Goal: Contribute content

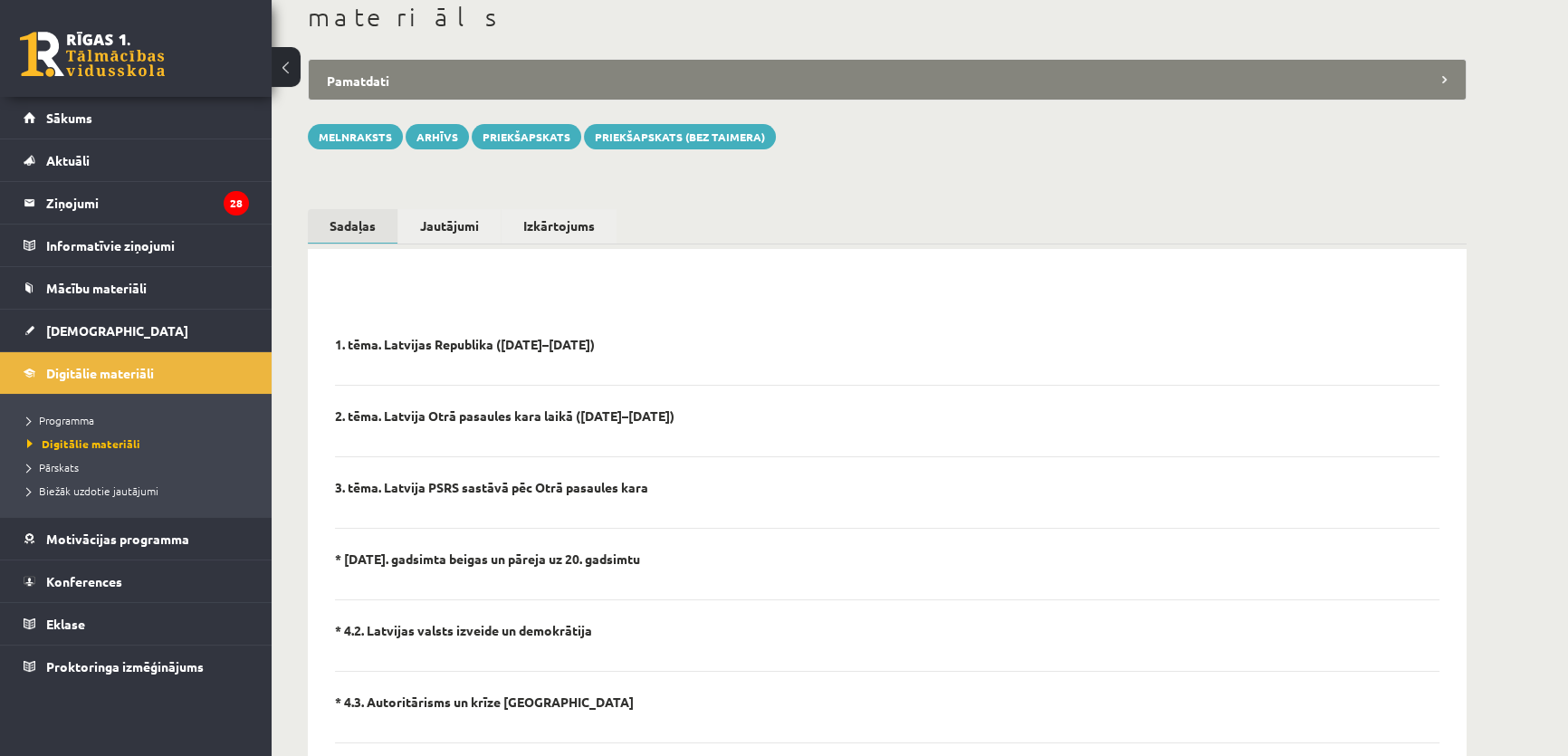
scroll to position [82, 0]
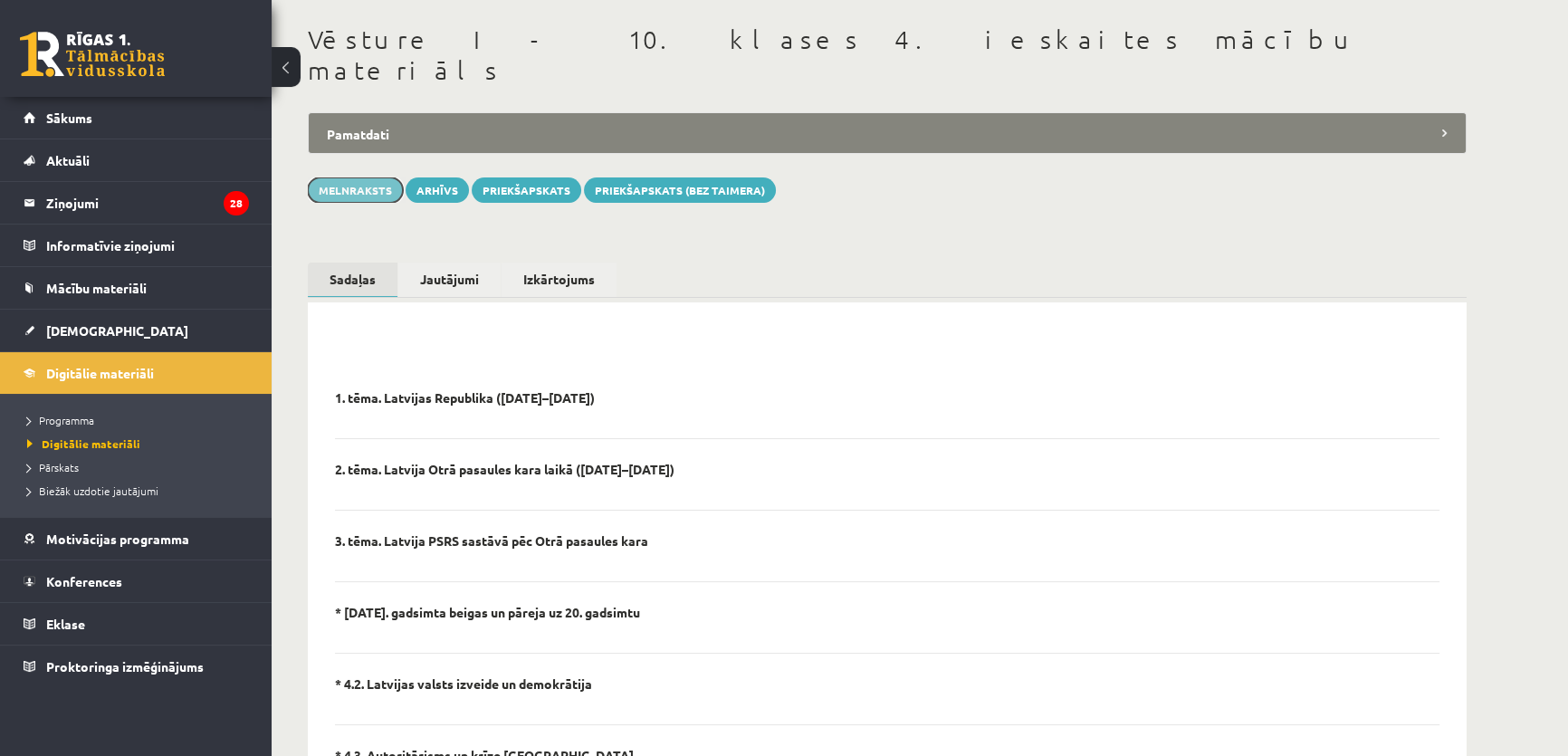
click at [352, 178] on button "Melnraksts" at bounding box center [355, 190] width 95 height 26
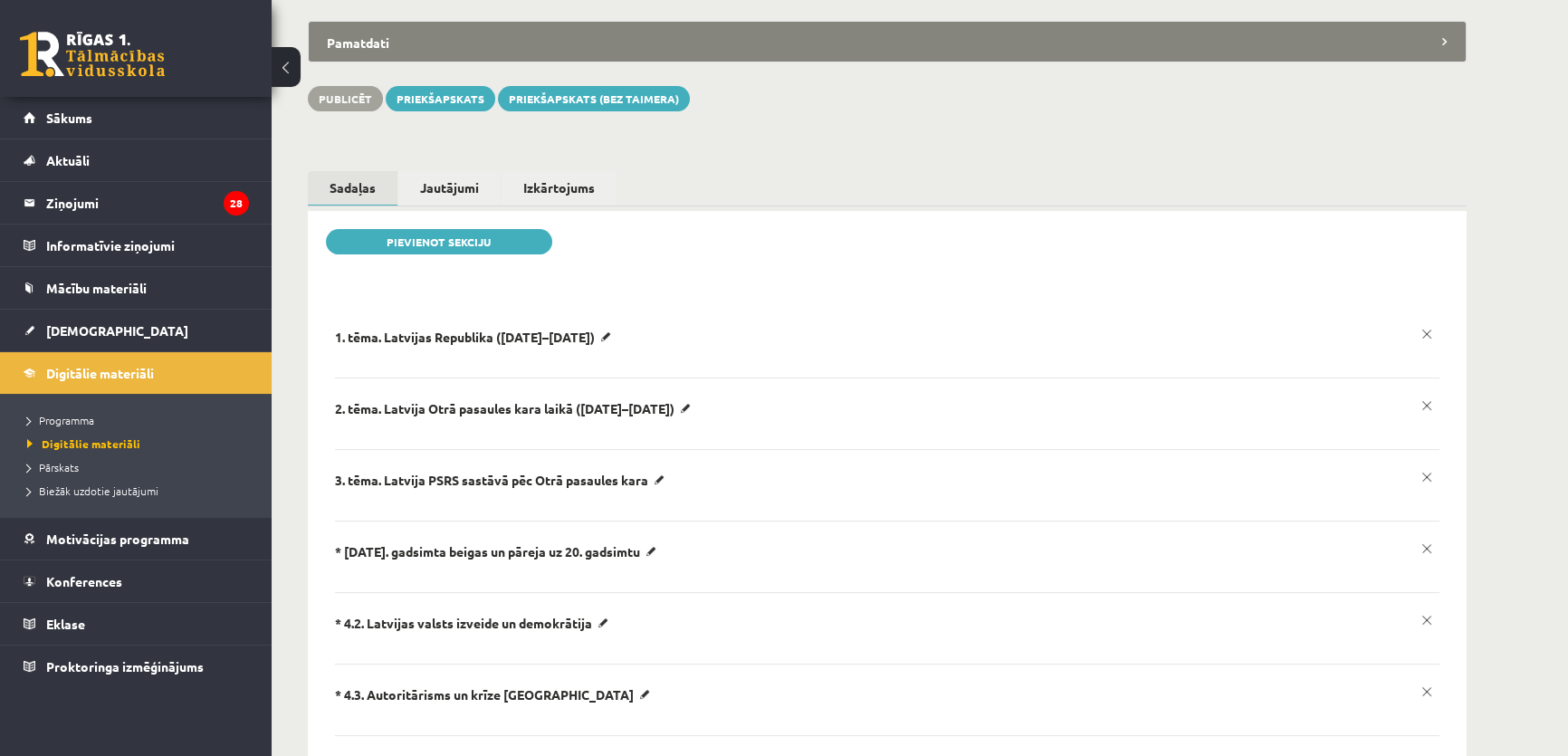
scroll to position [411, 0]
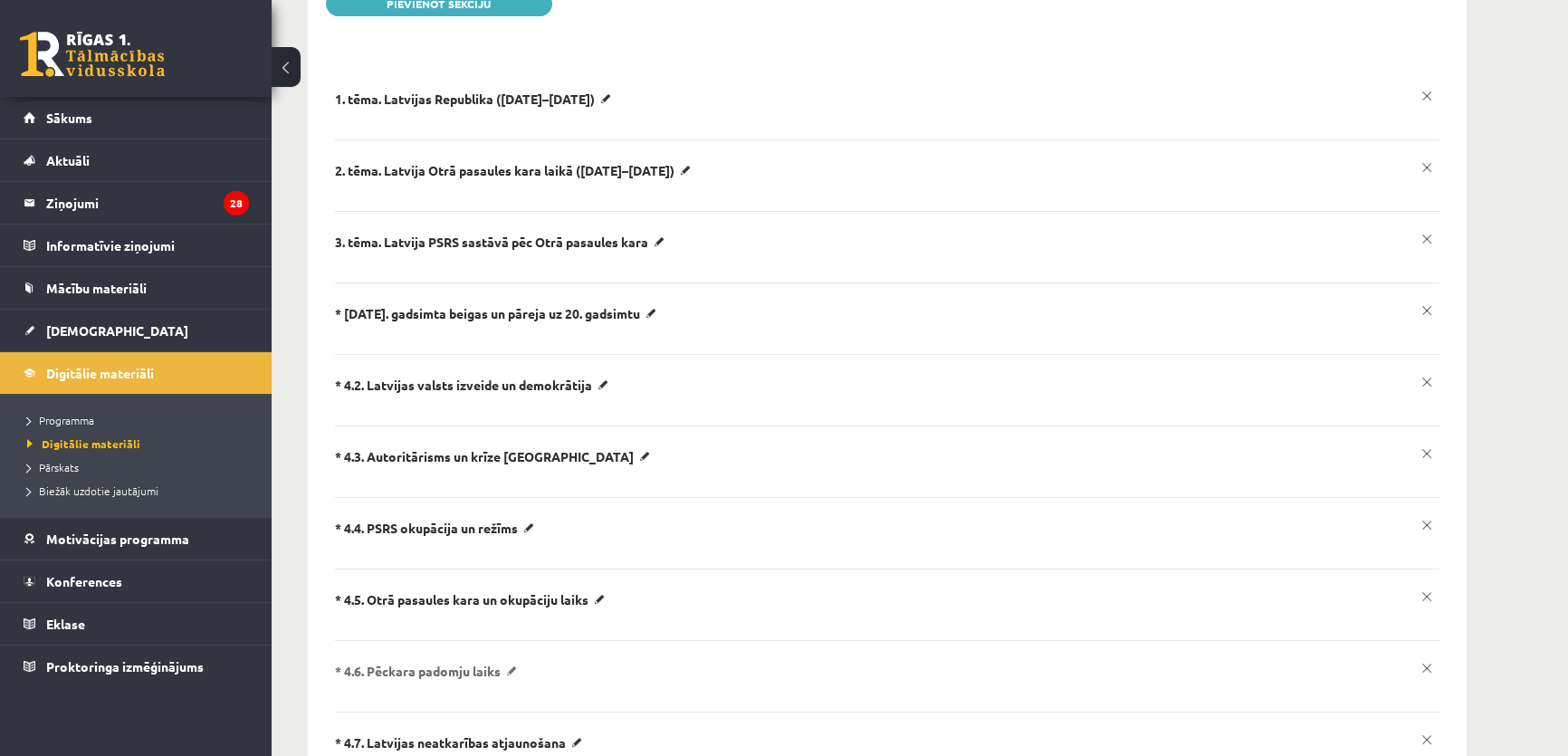
click at [513, 107] on p "* 4.6. Pēckara padomju laiks" at bounding box center [476, 99] width 282 height 17
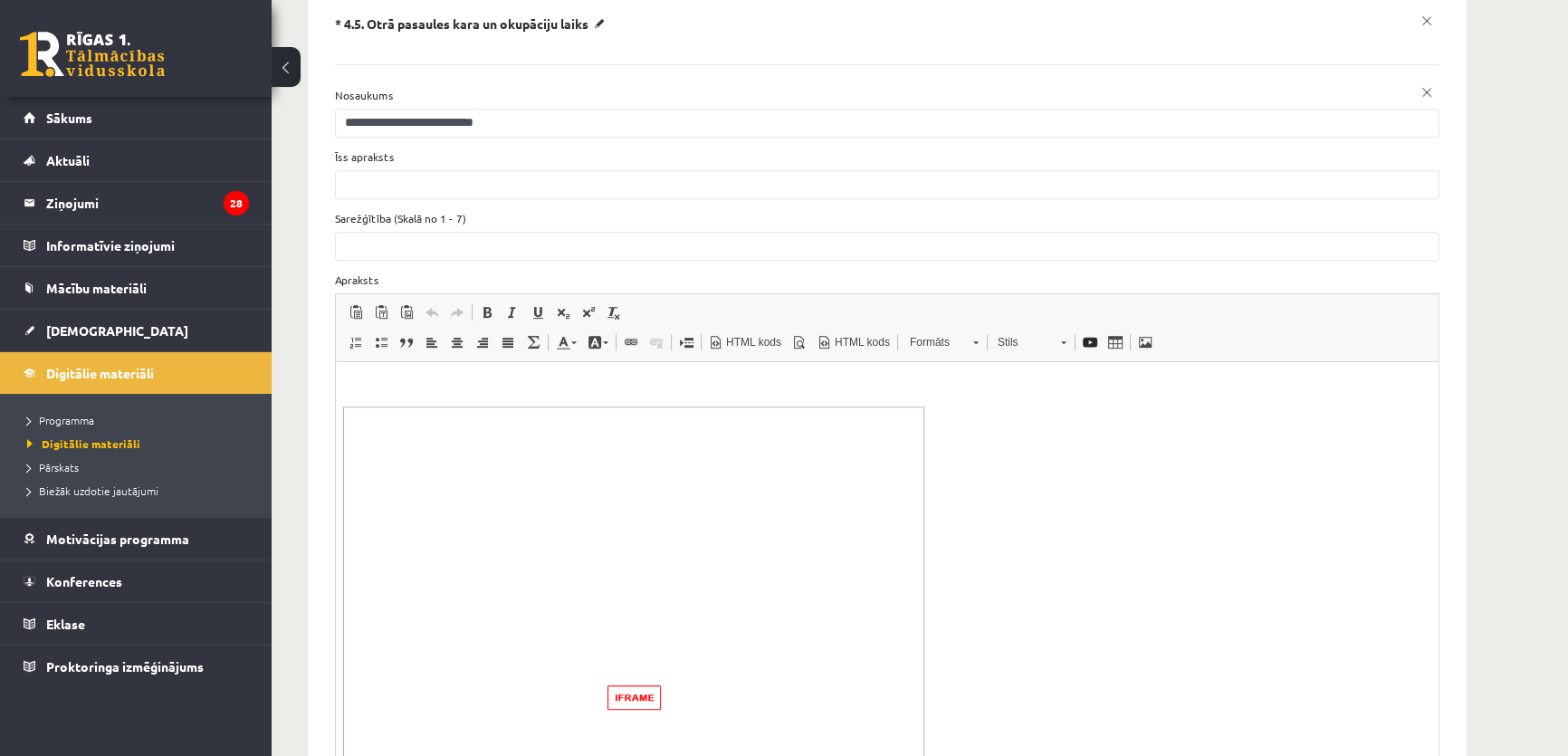
scroll to position [822, 0]
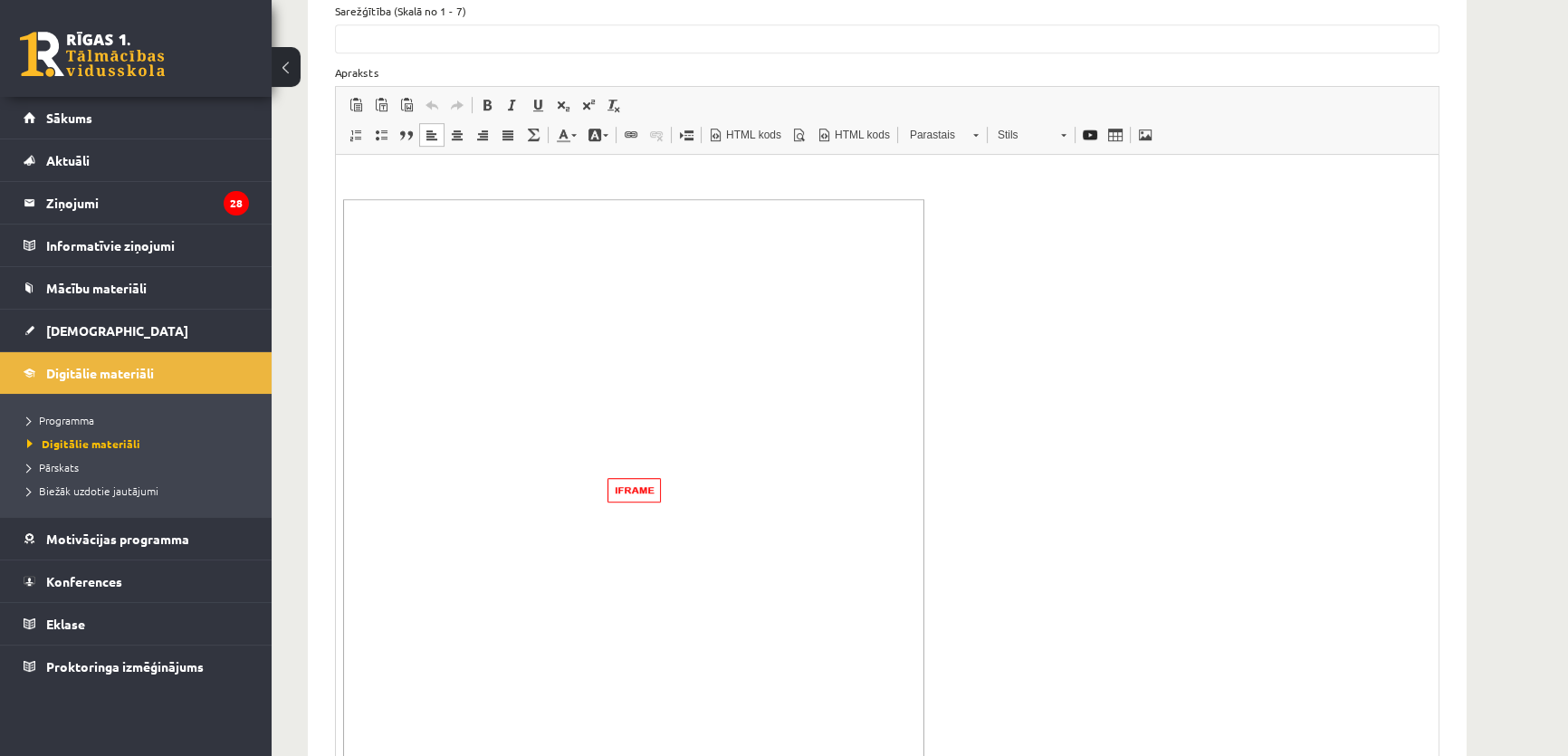
scroll to position [0, 0]
click at [533, 200] on p "To enrich screen reader interactions, please activate Accessibility in Grammarl…" at bounding box center [887, 208] width 1088 height 16
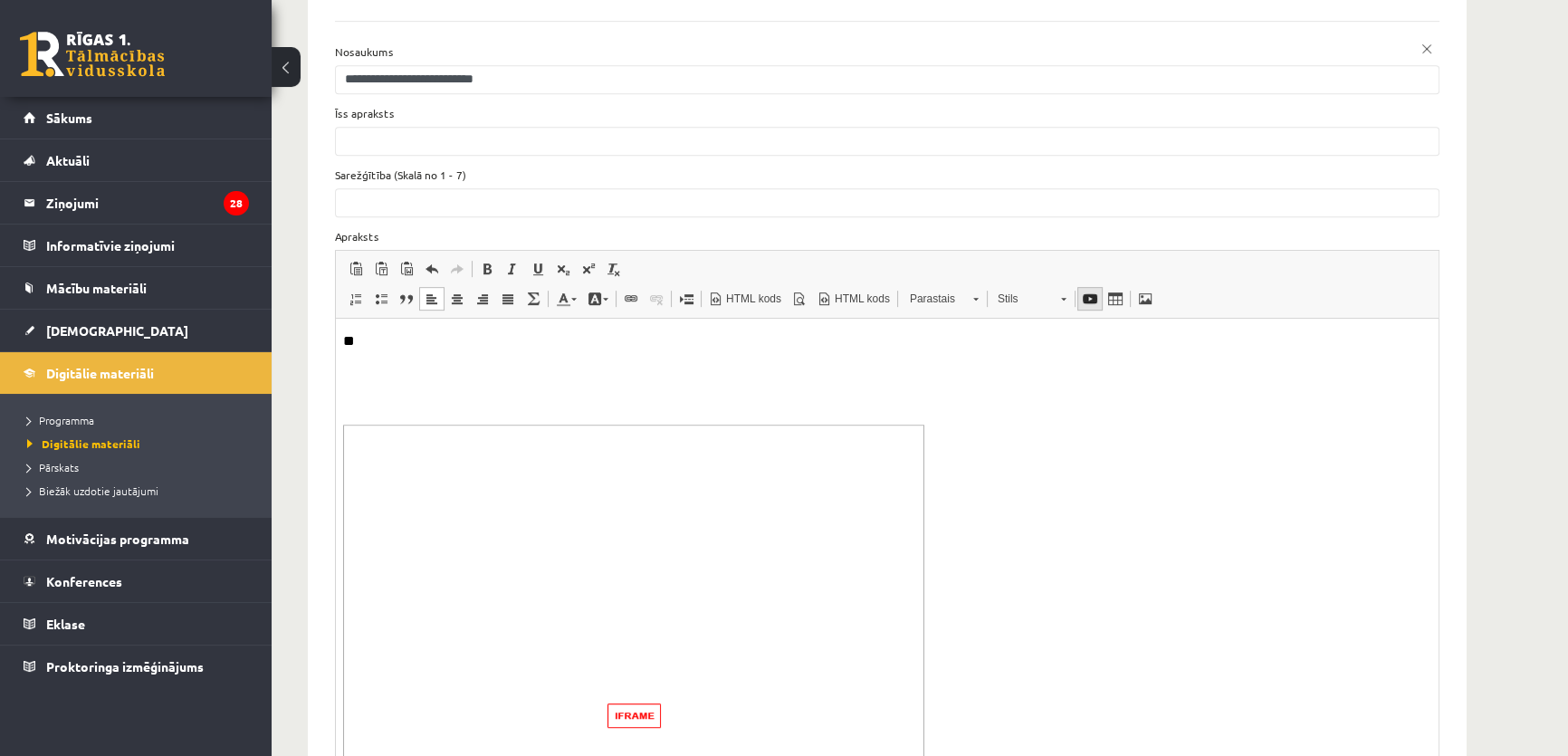
click at [1083, 291] on span at bounding box center [1089, 298] width 15 height 15
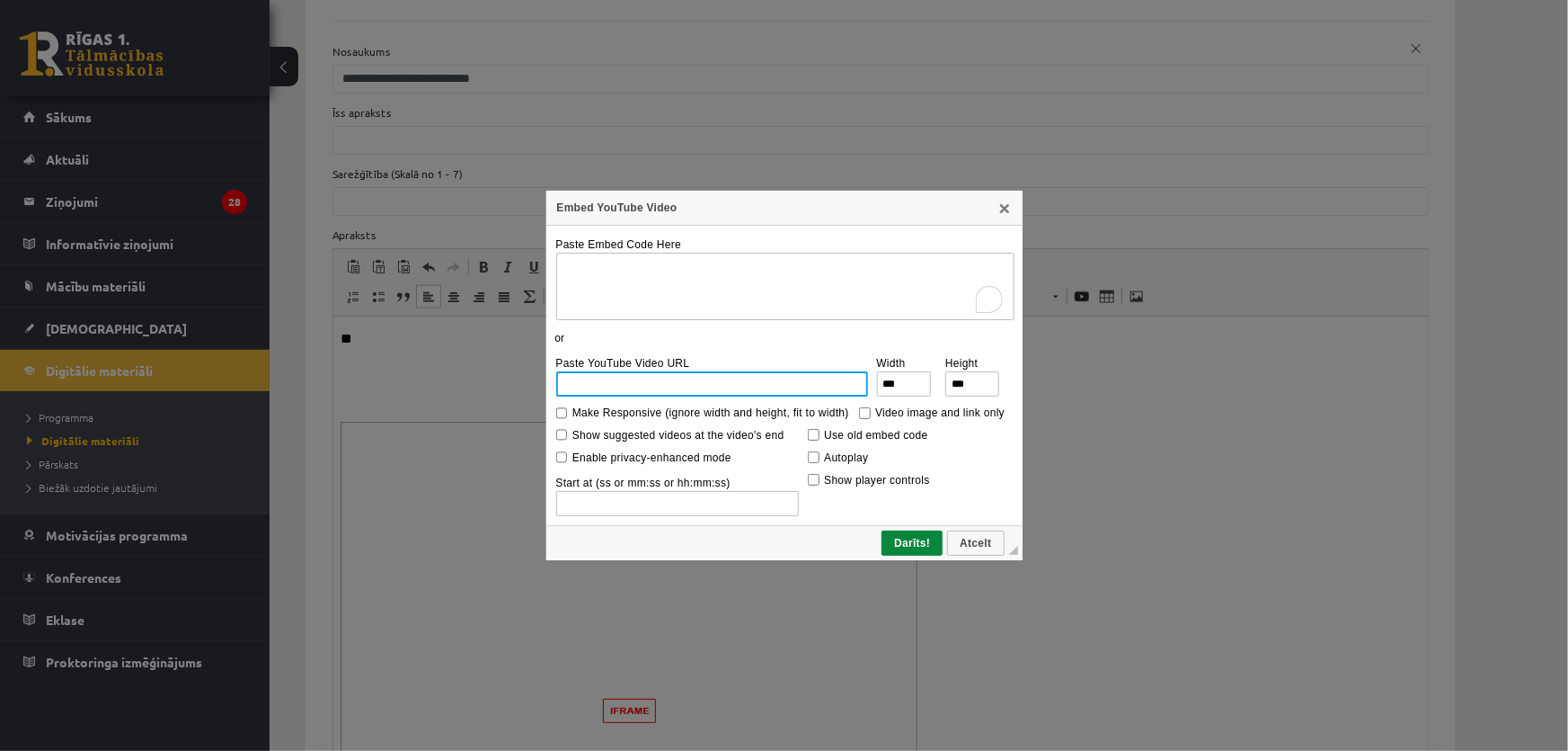
click at [643, 383] on input "Paste YouTube Video URL" at bounding box center [711, 384] width 312 height 25
paste input "**********"
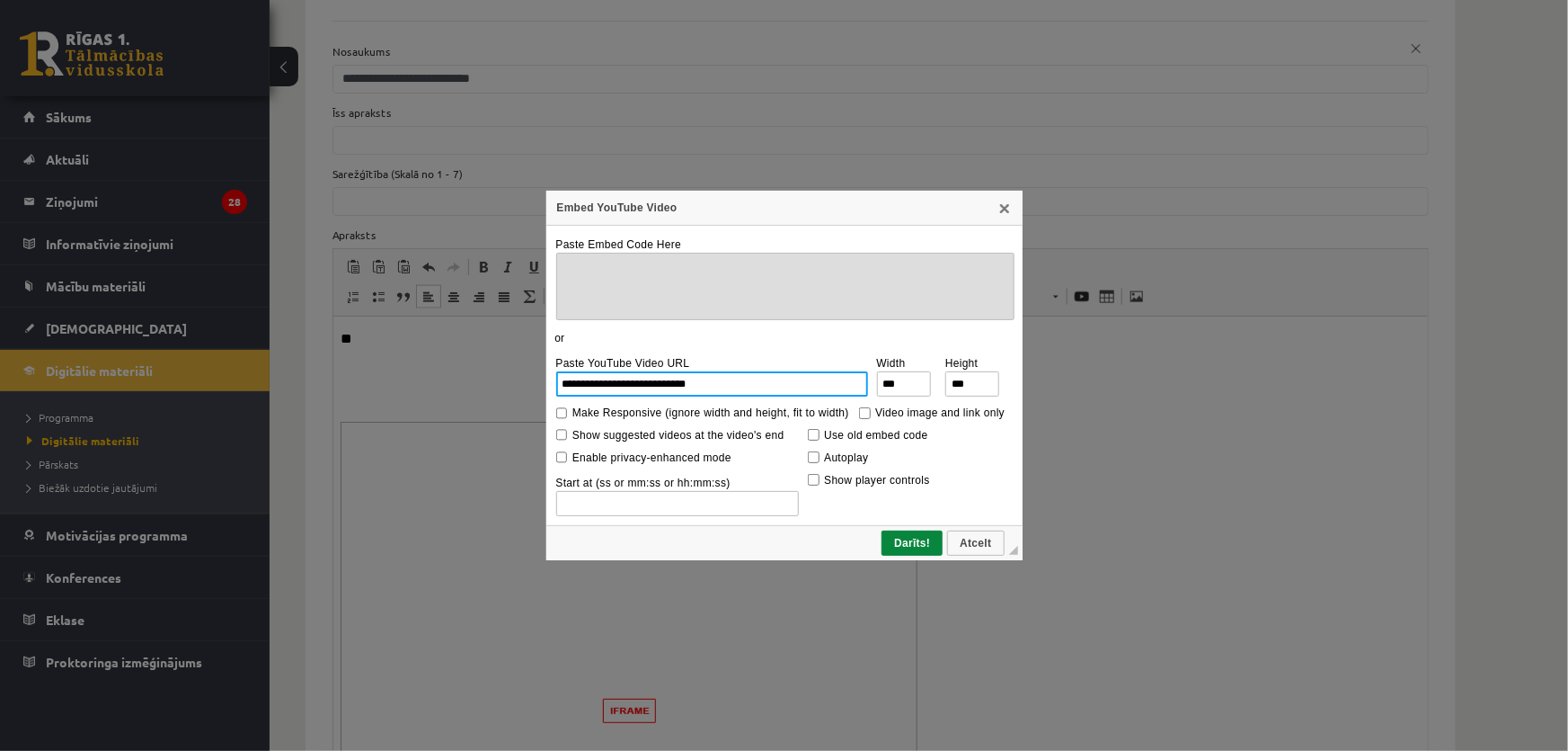
type input "**********"
drag, startPoint x: 661, startPoint y: 412, endPoint x: 719, endPoint y: 448, distance: 68.3
click at [662, 412] on label "Make Responsive (ignore width and height, fit to width)" at bounding box center [710, 412] width 276 height 13
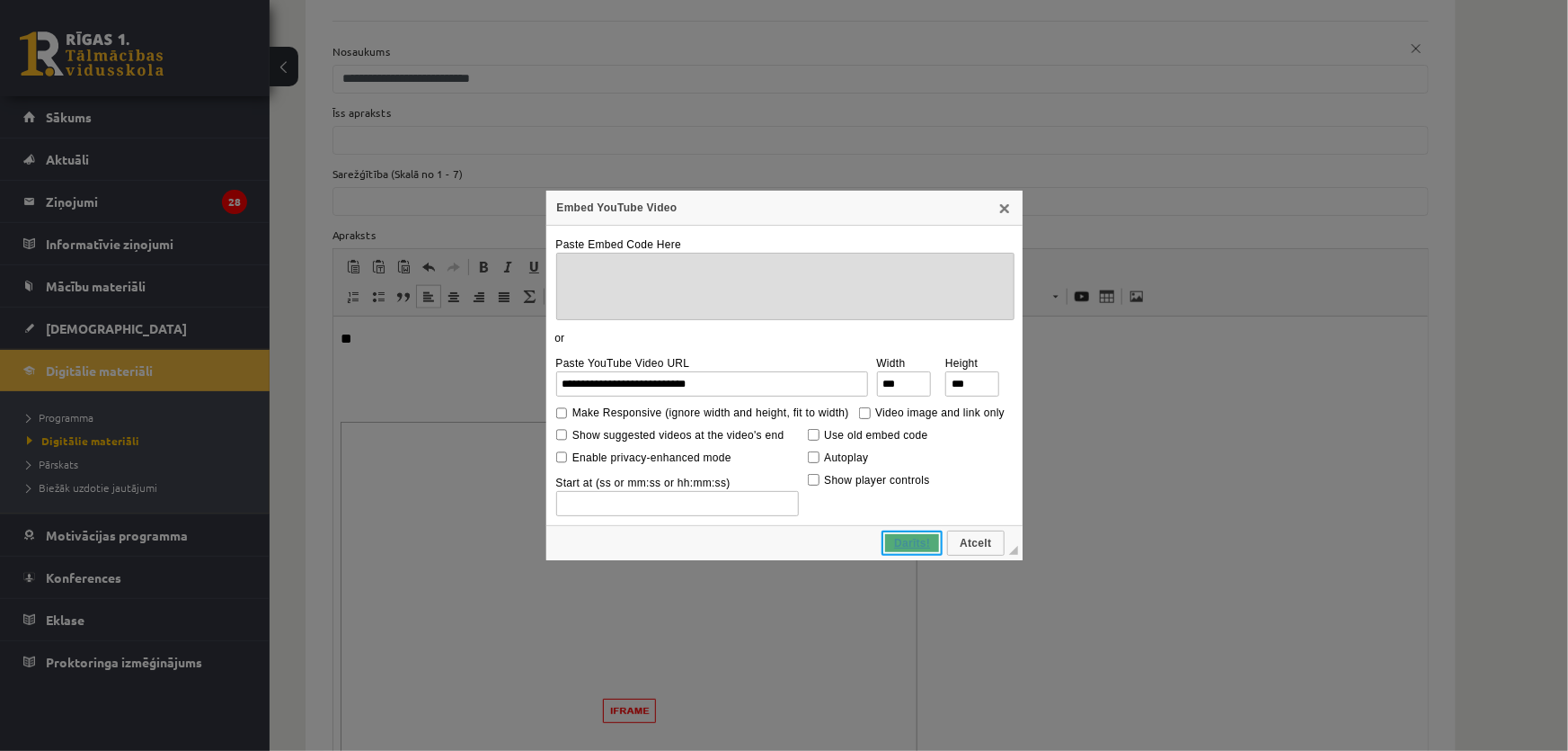
click at [912, 544] on span "Darīts!" at bounding box center [911, 542] width 58 height 13
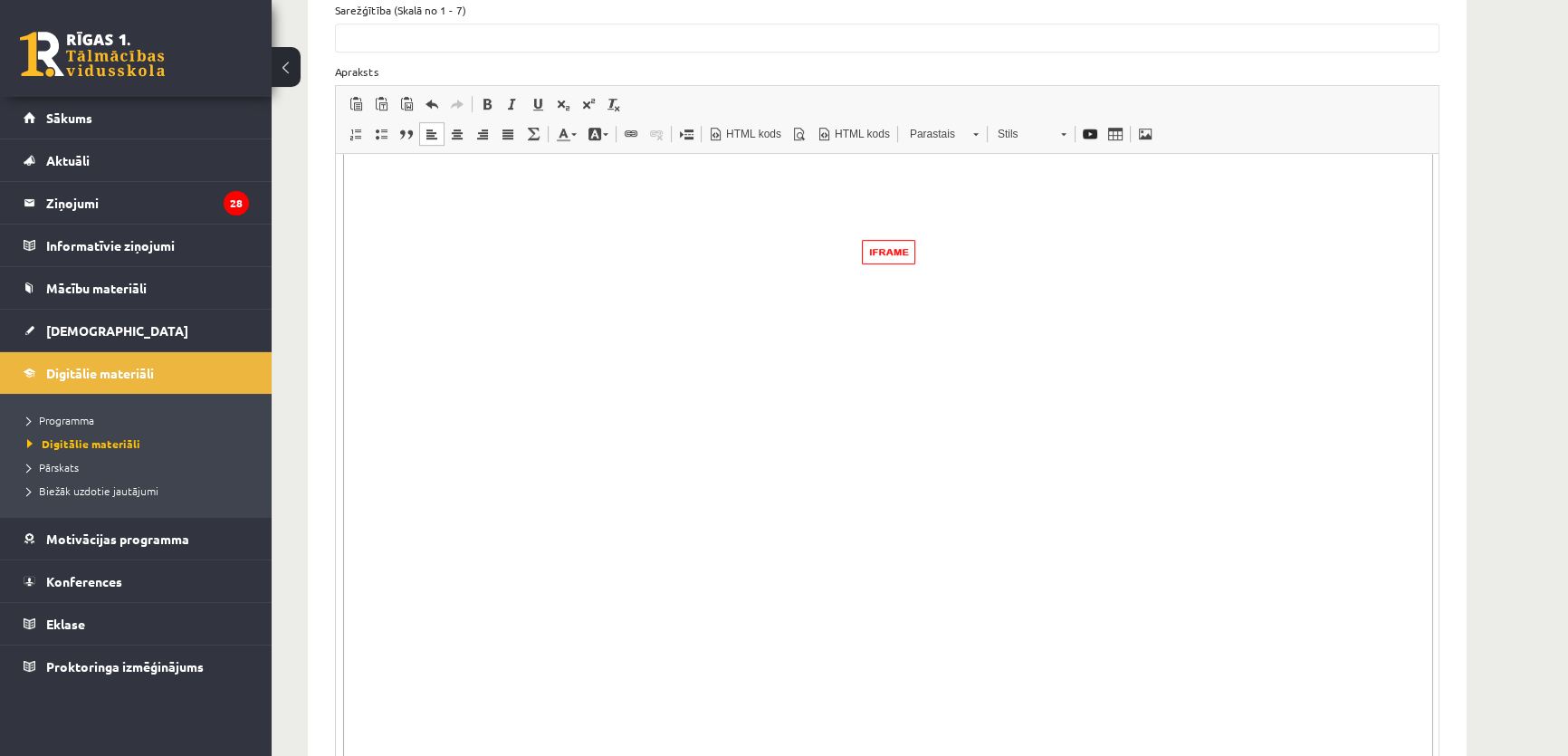
scroll to position [1835, 0]
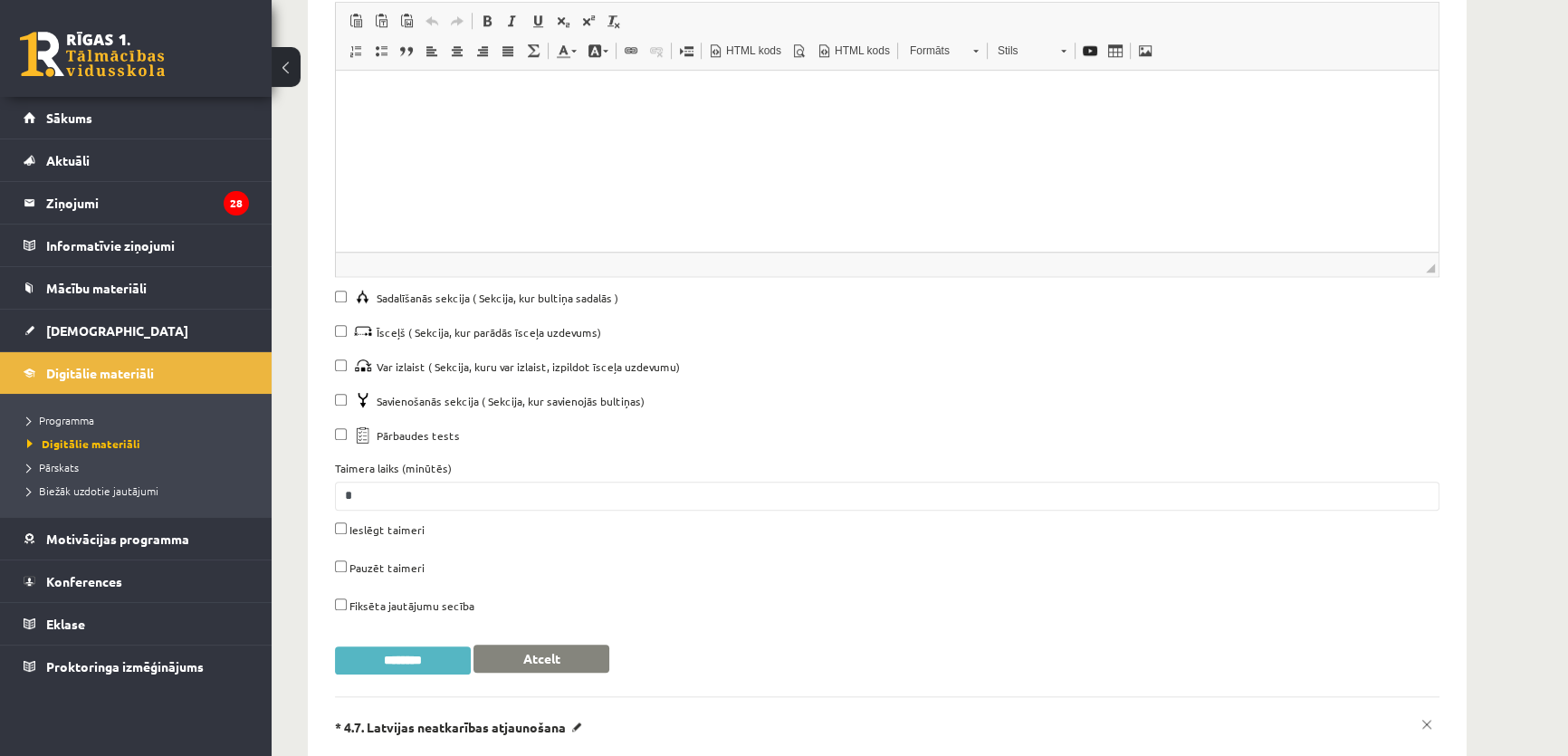
click at [425, 646] on input "********" at bounding box center [403, 660] width 136 height 28
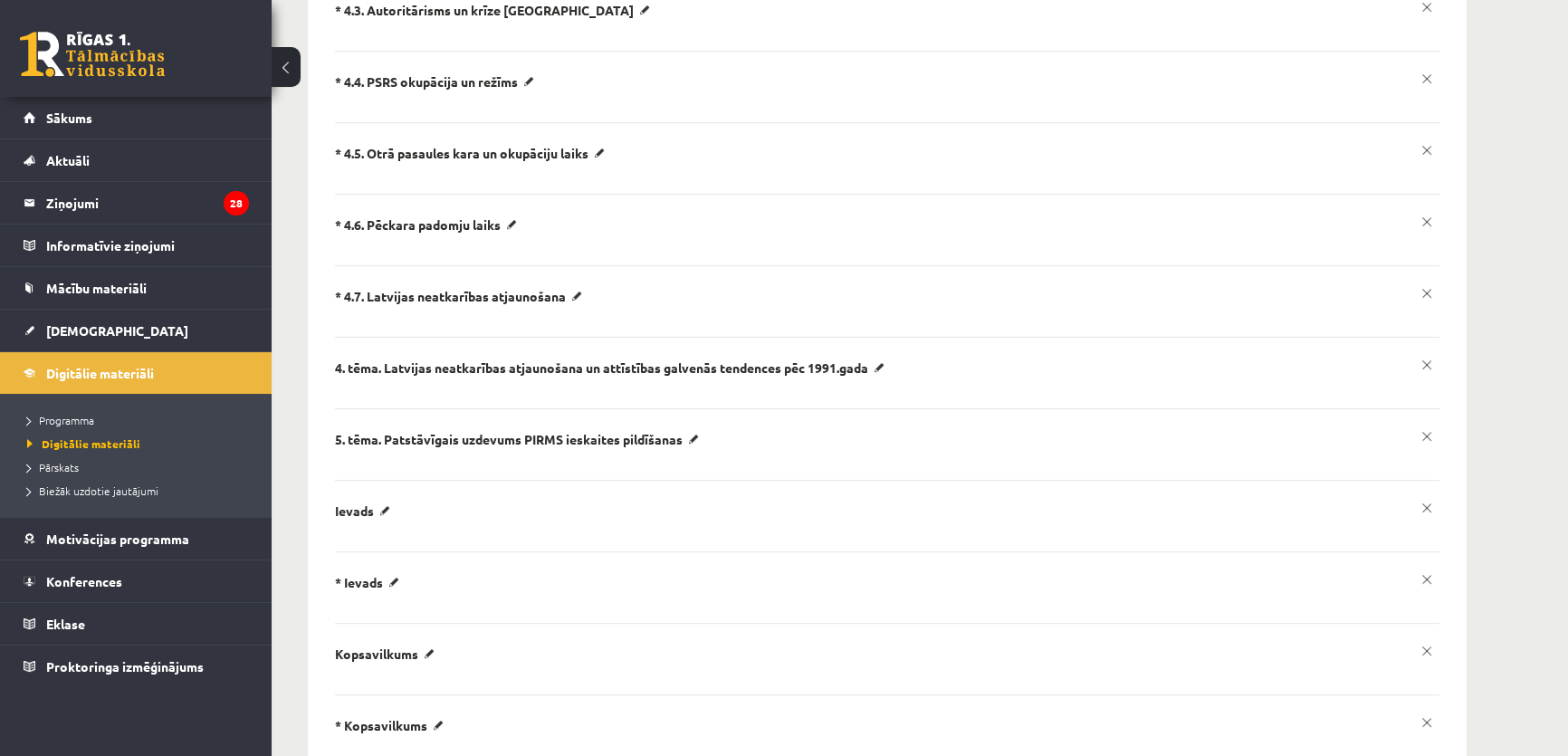
scroll to position [854, 0]
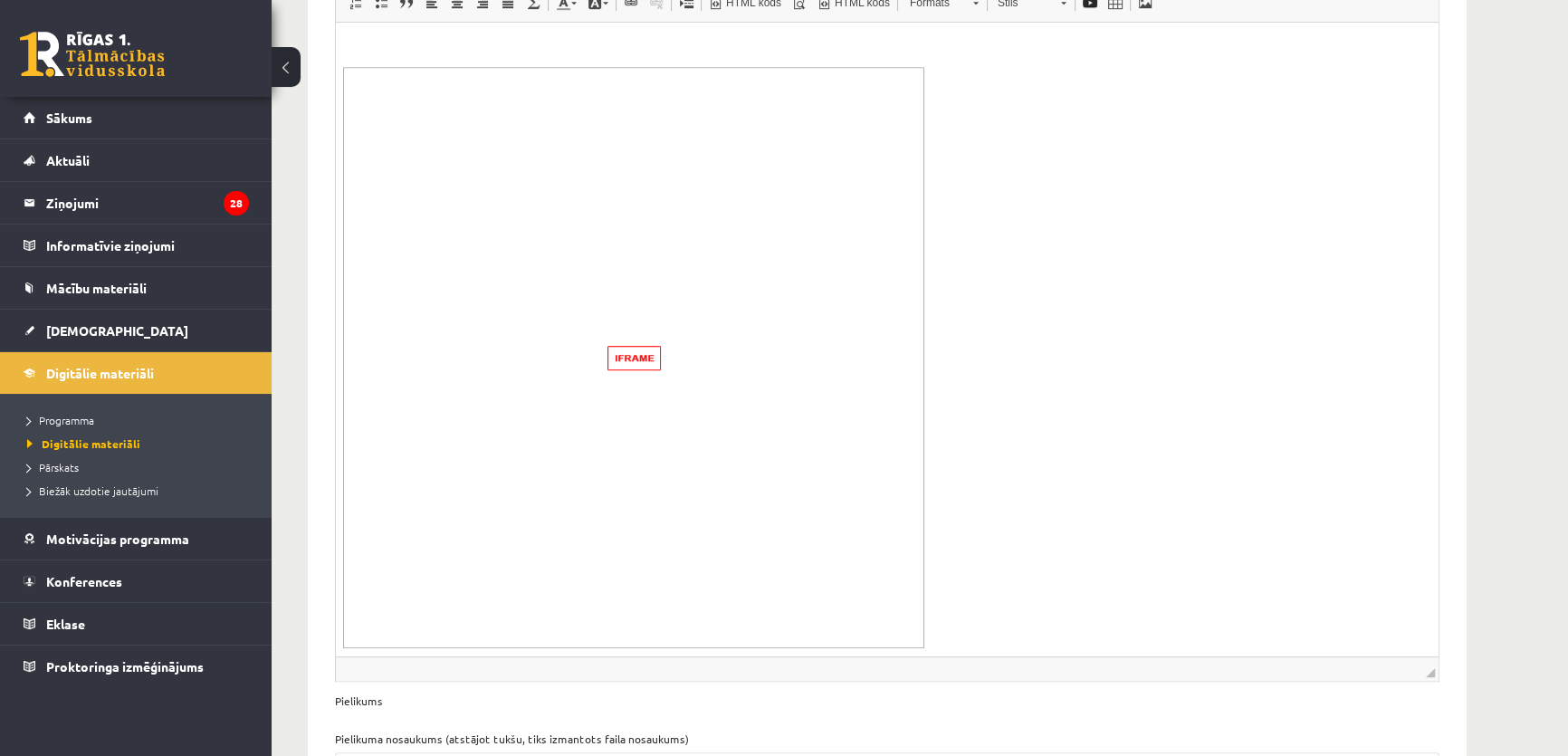
scroll to position [1266, 0]
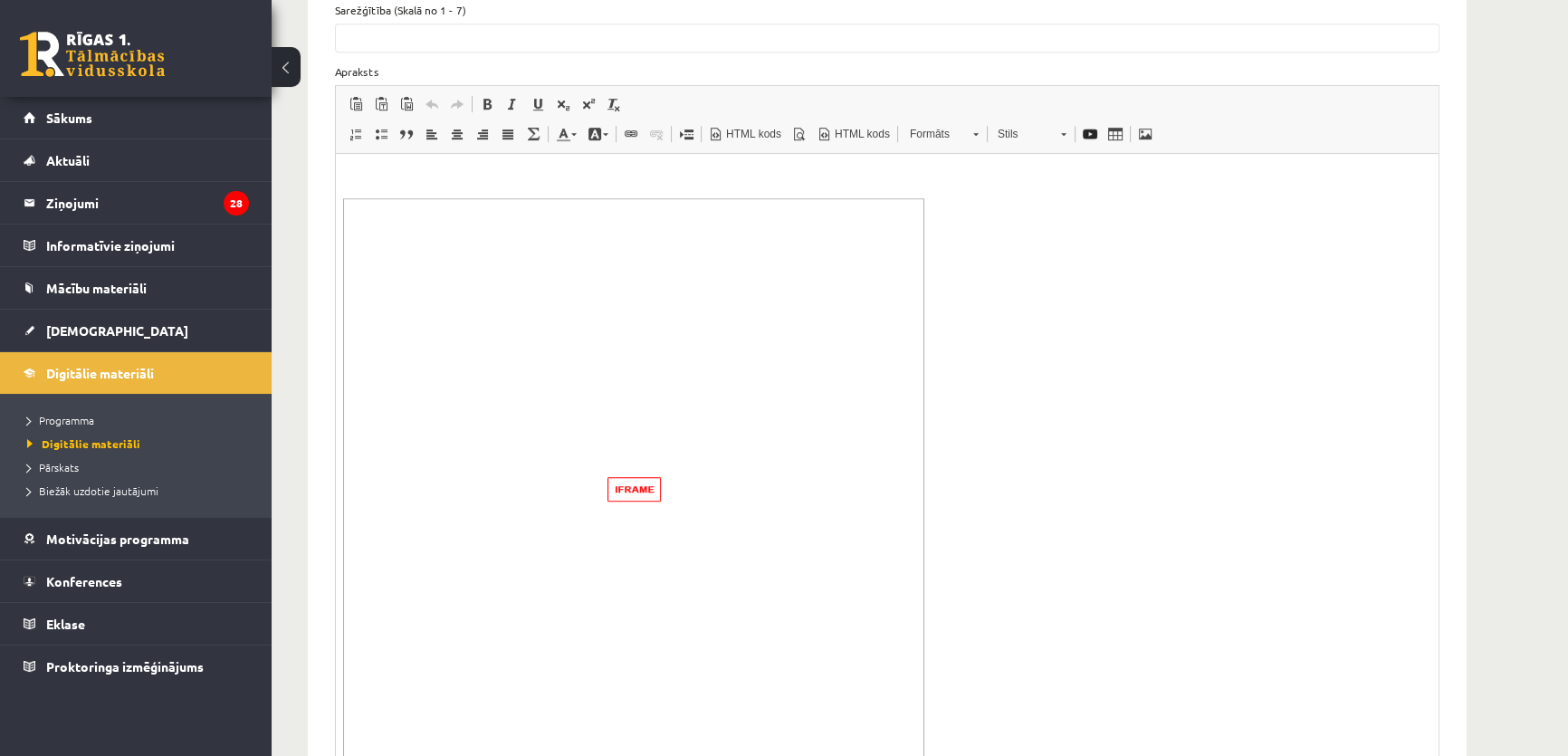
click at [848, 429] on img "Bagātinātā teksta redaktors, wiswyg-editor-3604" at bounding box center [633, 489] width 582 height 581
click at [1063, 434] on img "To enrich screen reader interactions, please activate Accessibility in Grammarl…" at bounding box center [888, 714] width 1090 height 1090
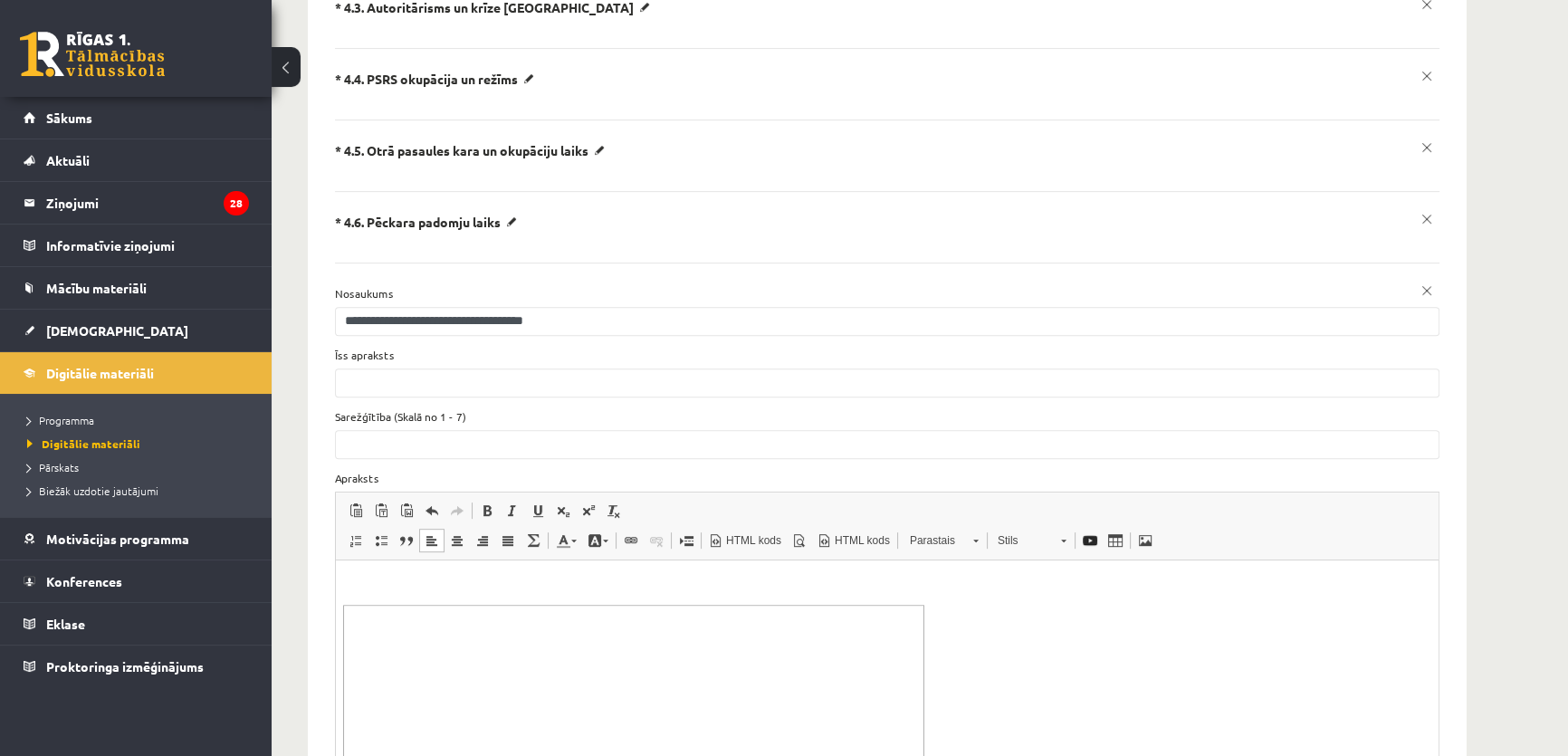
scroll to position [854, 0]
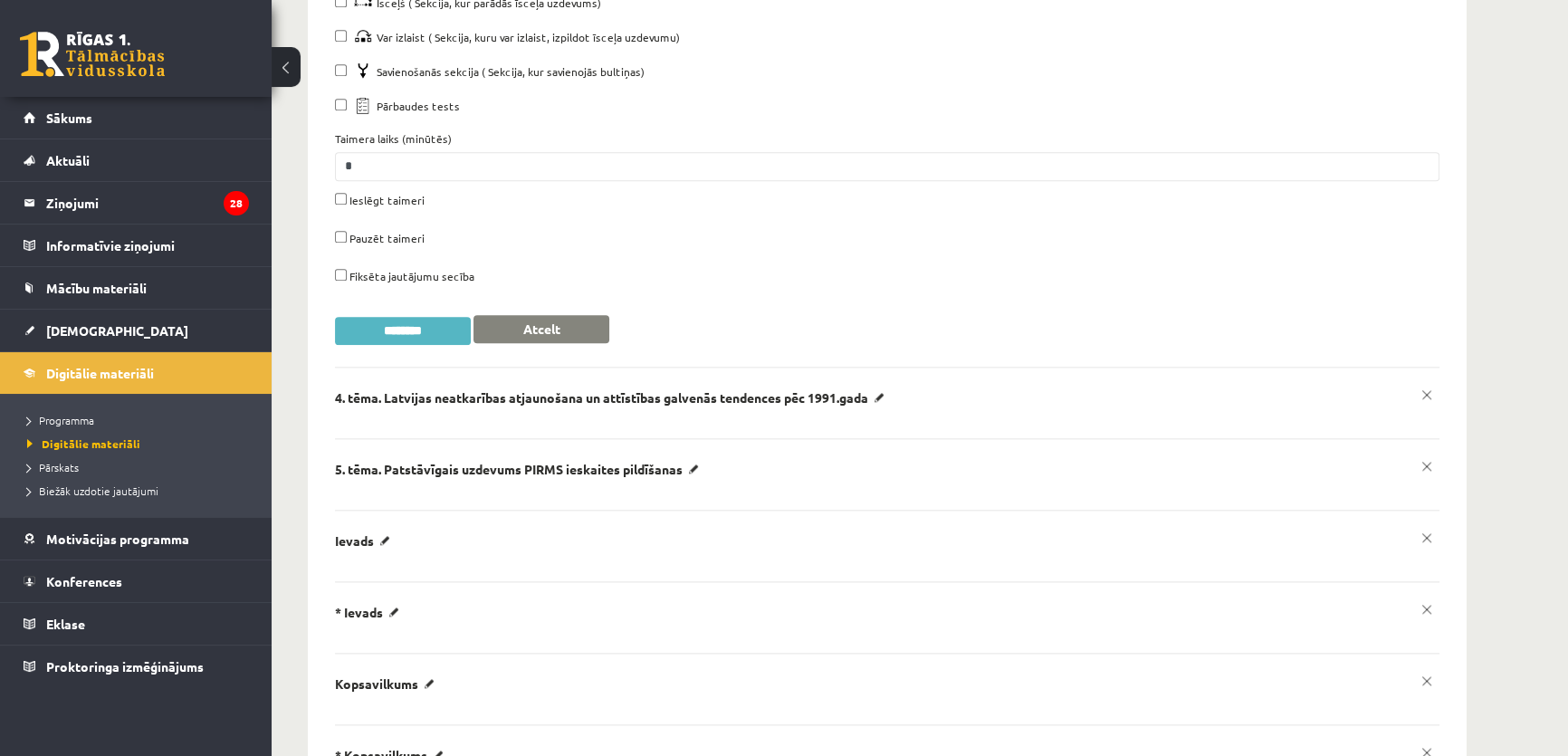
click at [416, 317] on input "********" at bounding box center [403, 331] width 136 height 28
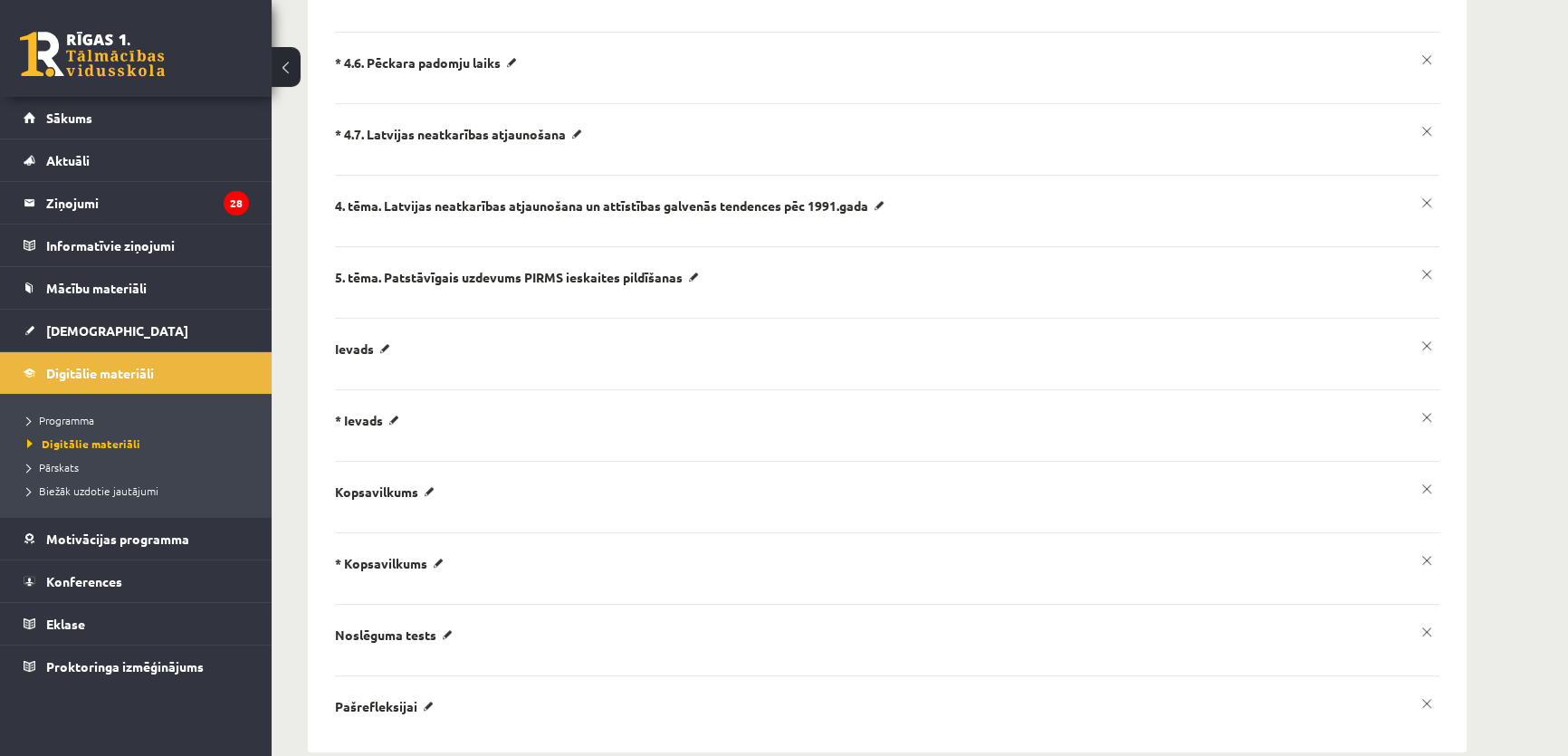
scroll to position [0, 0]
